Goal: Navigation & Orientation: Find specific page/section

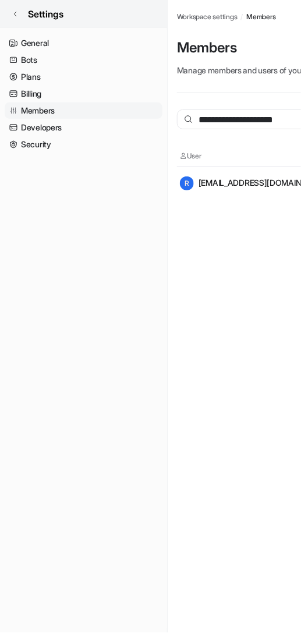
click at [19, 10] on link "Settings" at bounding box center [83, 14] width 167 height 28
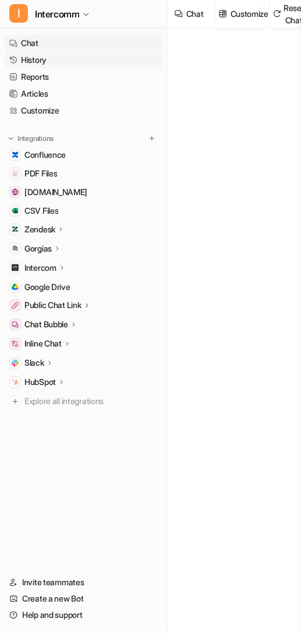
type textarea "**********"
click at [70, 86] on link "Articles" at bounding box center [84, 94] width 158 height 16
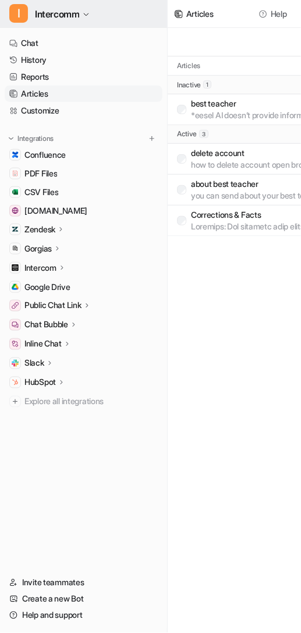
click at [70, 9] on span "Intercomm" at bounding box center [57, 14] width 44 height 16
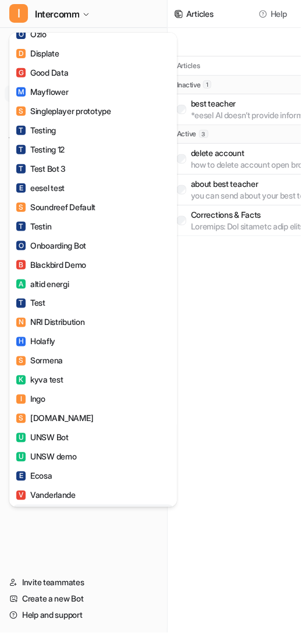
scroll to position [770, 0]
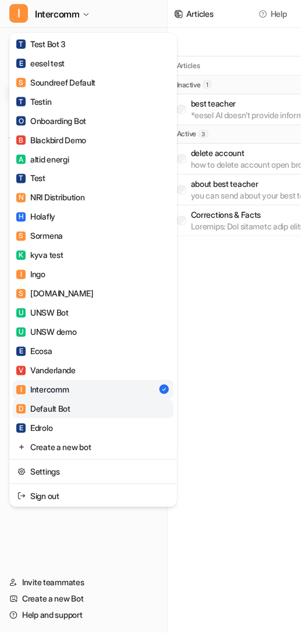
click at [78, 405] on link "D Default Bot" at bounding box center [93, 409] width 161 height 19
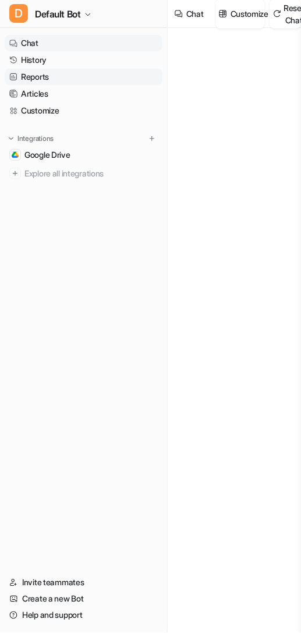
type textarea "**********"
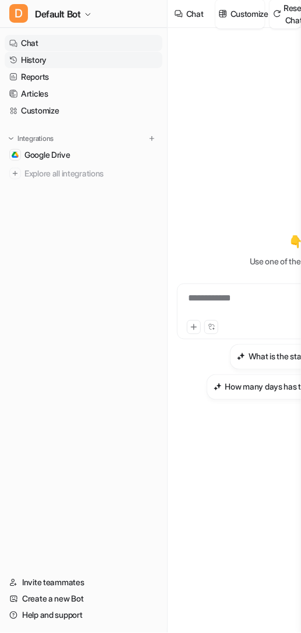
click at [95, 61] on link "History" at bounding box center [84, 60] width 158 height 16
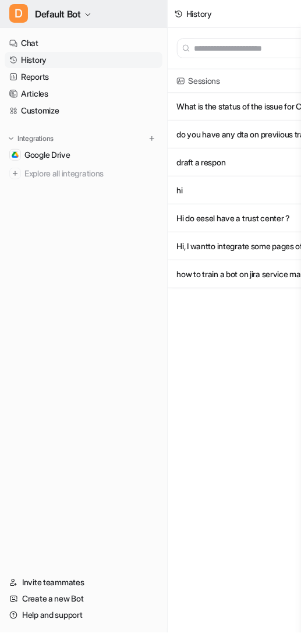
click at [88, 6] on button "D Default Bot" at bounding box center [83, 14] width 167 height 28
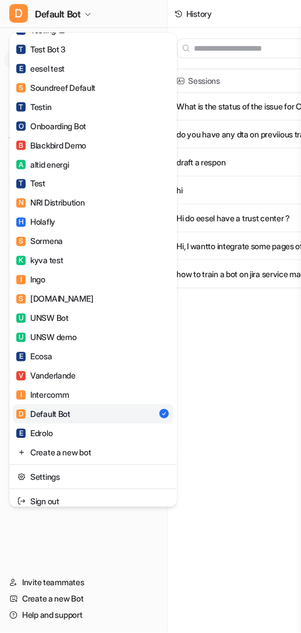
scroll to position [770, 0]
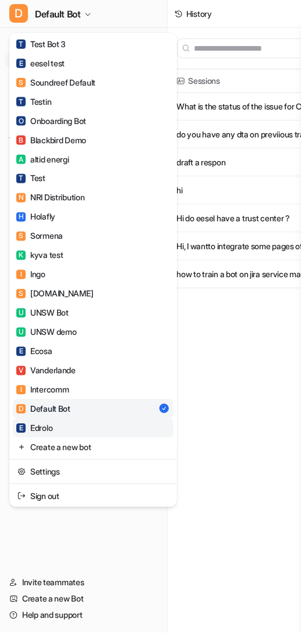
click at [75, 432] on link "E Edrolo" at bounding box center [93, 428] width 161 height 19
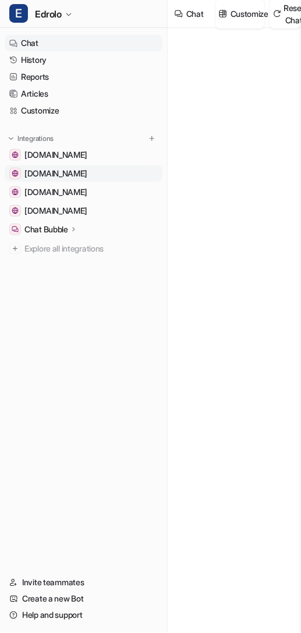
type textarea "**********"
click at [80, 59] on link "History" at bounding box center [84, 60] width 158 height 16
click at [44, 93] on link "Articles" at bounding box center [84, 94] width 158 height 16
click at [42, 80] on link "Reports" at bounding box center [84, 77] width 158 height 16
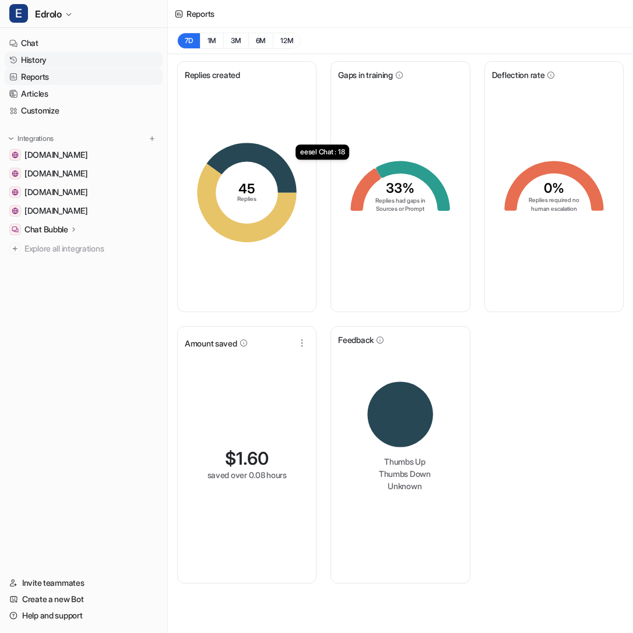
click at [58, 60] on link "History" at bounding box center [84, 60] width 158 height 16
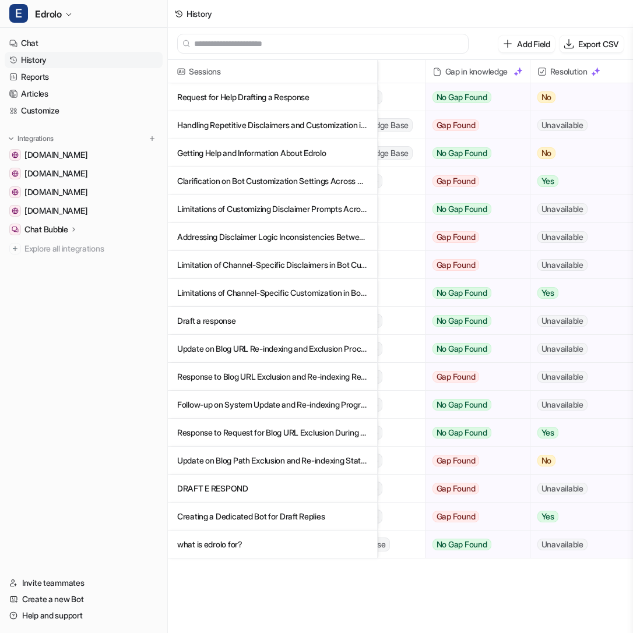
scroll to position [0, 358]
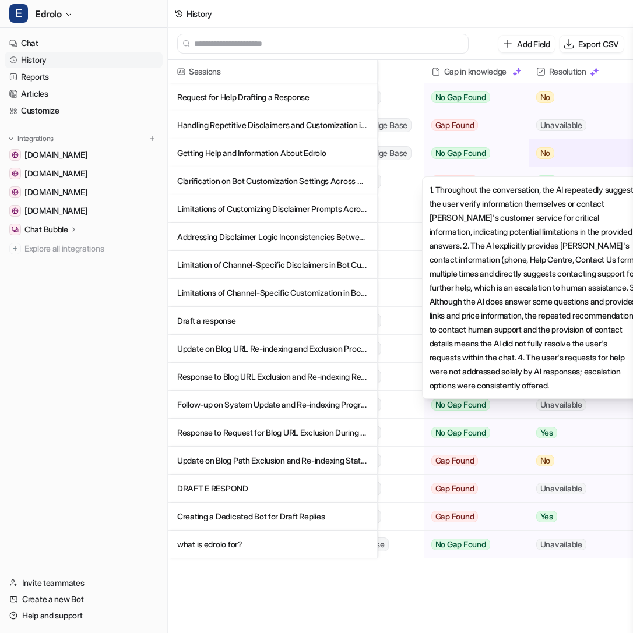
click at [301, 154] on span "No" at bounding box center [545, 153] width 19 height 12
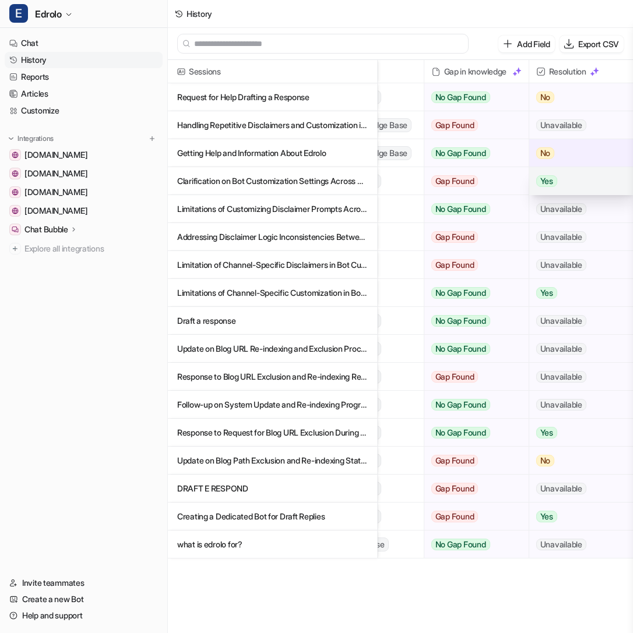
click at [301, 176] on div "Yes" at bounding box center [582, 181] width 107 height 28
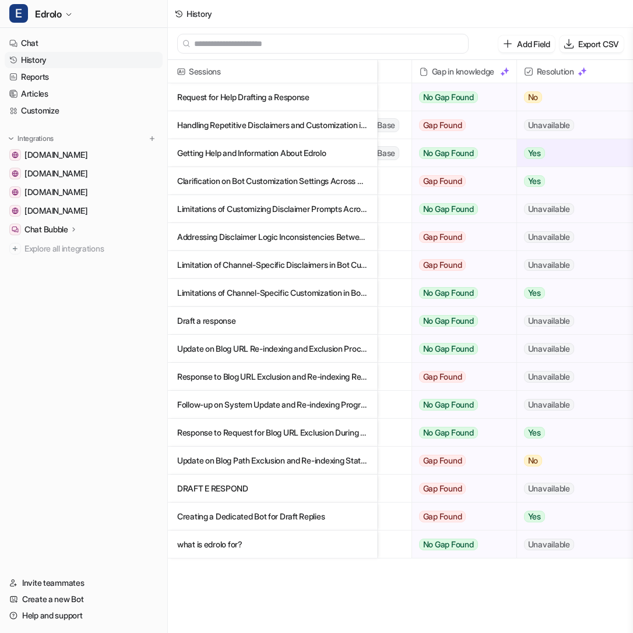
click at [0, 0] on div "E Edrolo Chat History Reports Articles Customize Integrations edrolo.com.au sho…" at bounding box center [316, 316] width 633 height 633
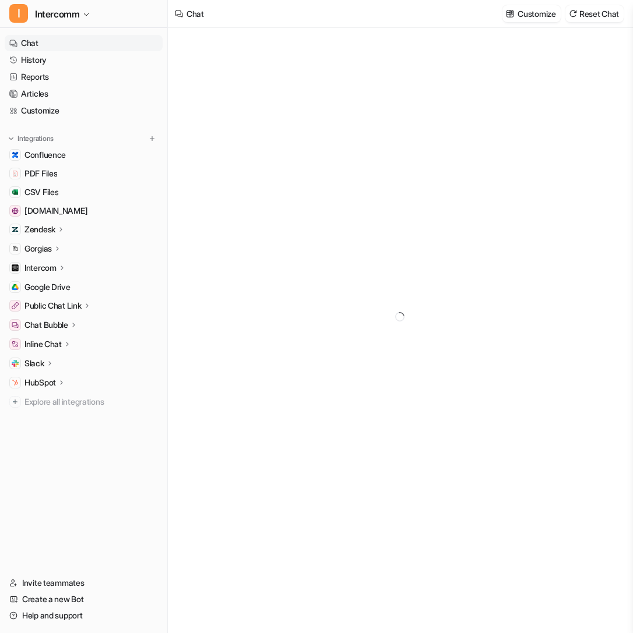
type textarea "**********"
